Goal: Communication & Community: Answer question/provide support

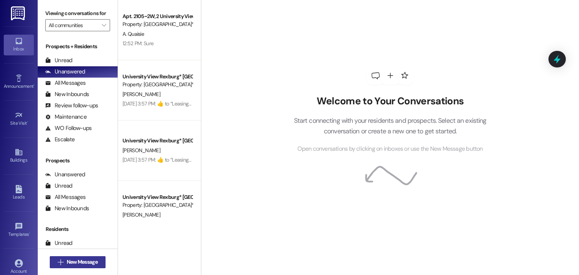
click at [84, 261] on span "New Message" at bounding box center [82, 262] width 31 height 8
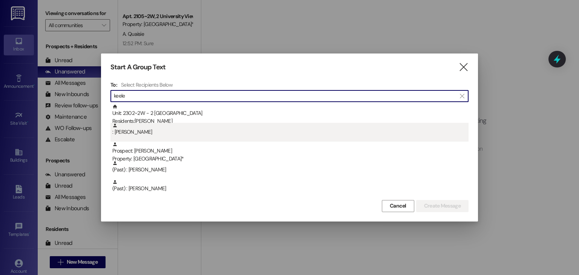
type input "keele"
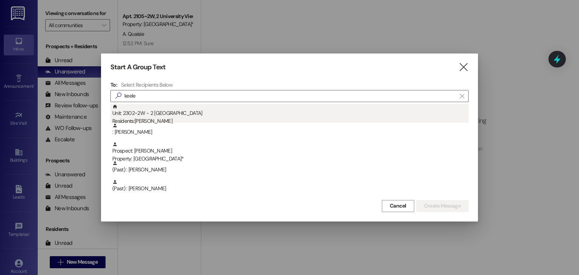
drag, startPoint x: 203, startPoint y: 124, endPoint x: 201, endPoint y: 113, distance: 10.8
click at [201, 113] on div "Unit: 2302~2W - 2 University View Rexburg Residents: [PERSON_NAME] : [PERSON_NA…" at bounding box center [289, 151] width 358 height 94
click at [197, 115] on div "Unit: 2302~2W - 2 University View Rexburg Residents: [PERSON_NAME]" at bounding box center [290, 114] width 356 height 21
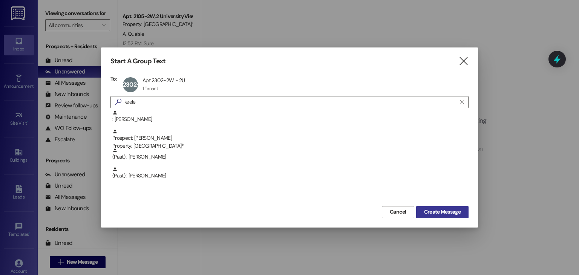
click at [424, 208] on span "Create Message" at bounding box center [442, 212] width 37 height 8
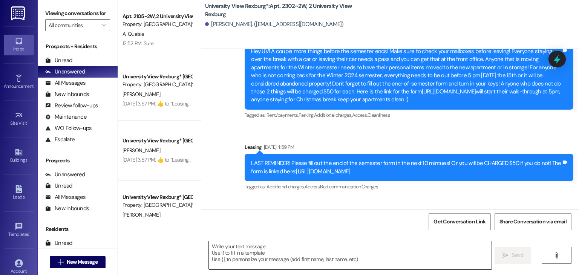
scroll to position [20346, 0]
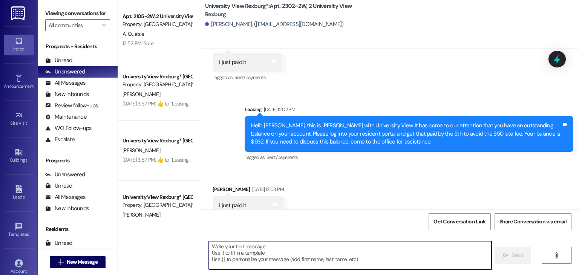
click at [259, 249] on textarea at bounding box center [350, 255] width 282 height 28
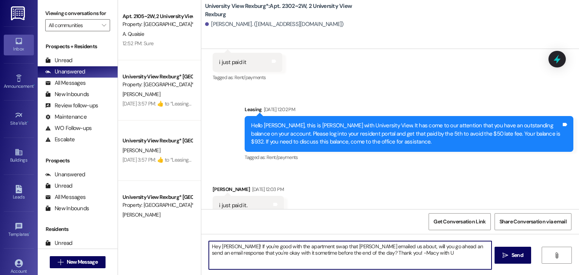
type textarea "Hey [PERSON_NAME]! If you're good with the apartment swap that [PERSON_NAME] em…"
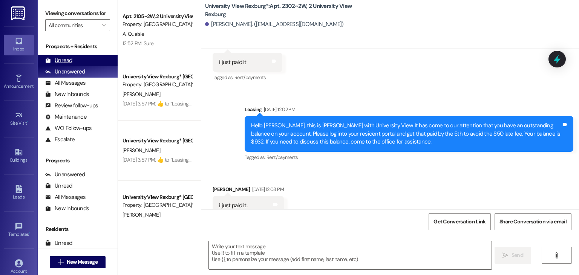
click at [83, 63] on div "Unread (0)" at bounding box center [78, 60] width 80 height 11
